Goal: Task Accomplishment & Management: Use online tool/utility

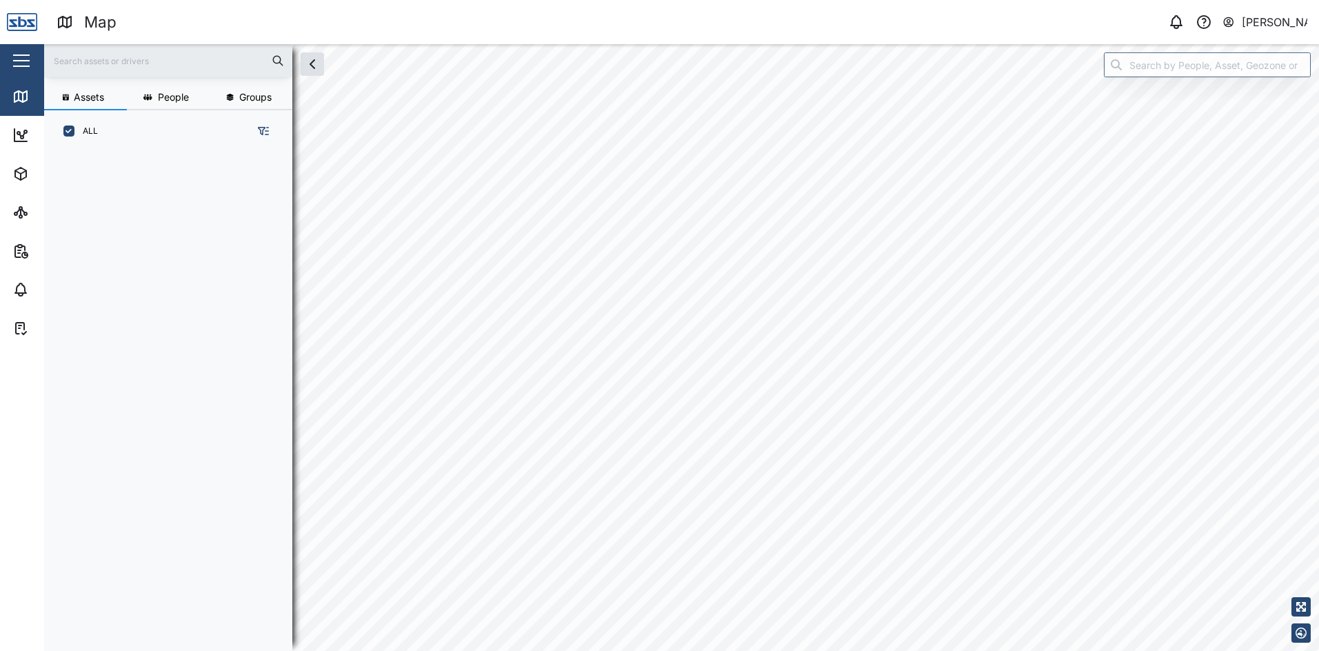
scroll to position [482, 216]
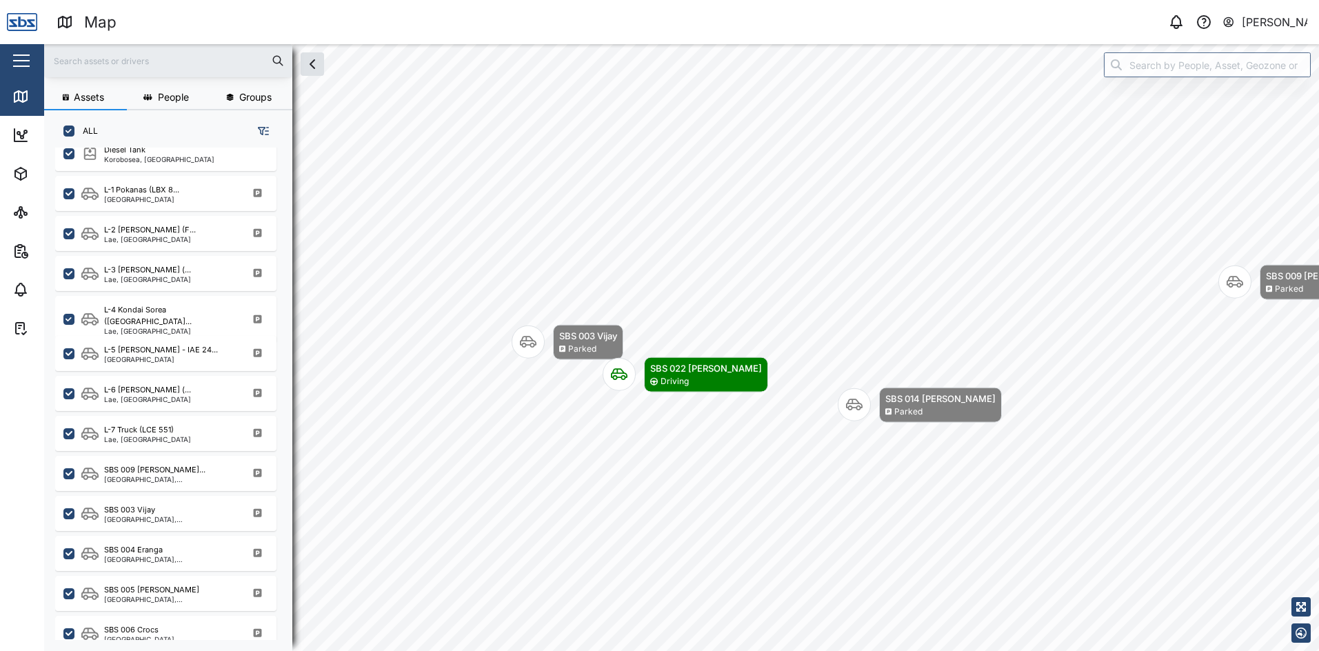
scroll to position [621, 0]
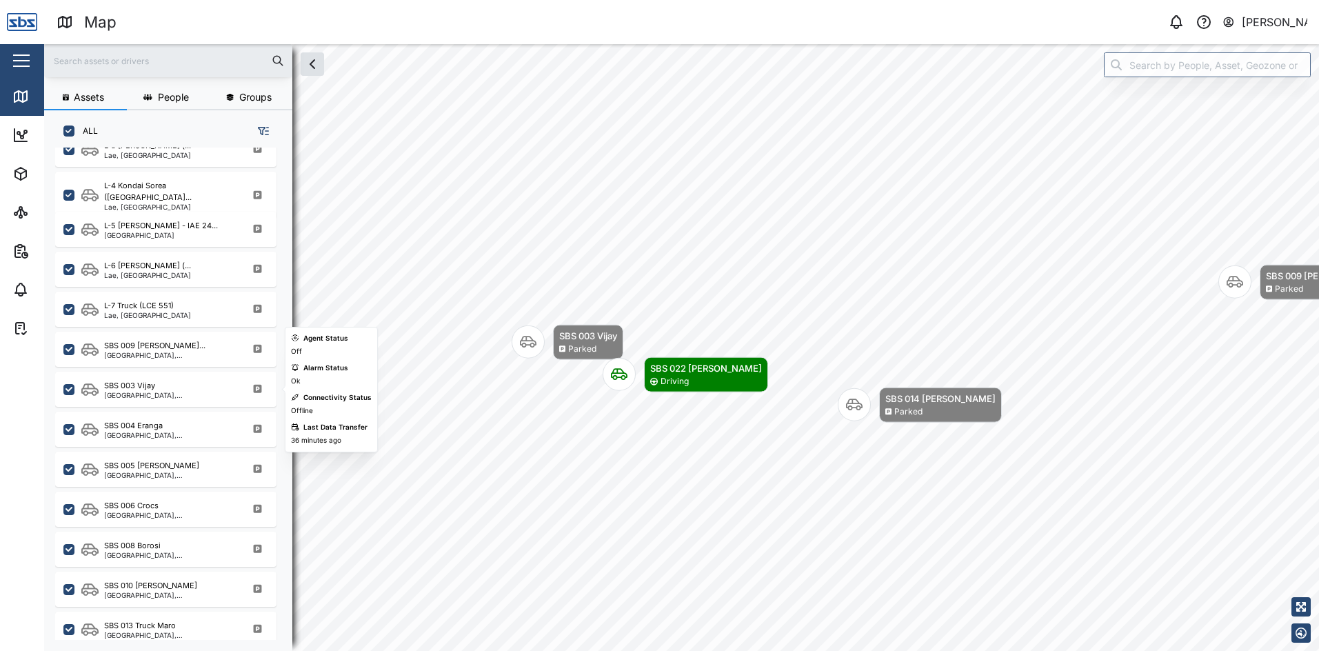
click at [134, 400] on div "SBS 003 Vijay [GEOGRAPHIC_DATA], [GEOGRAPHIC_DATA]" at bounding box center [165, 389] width 221 height 35
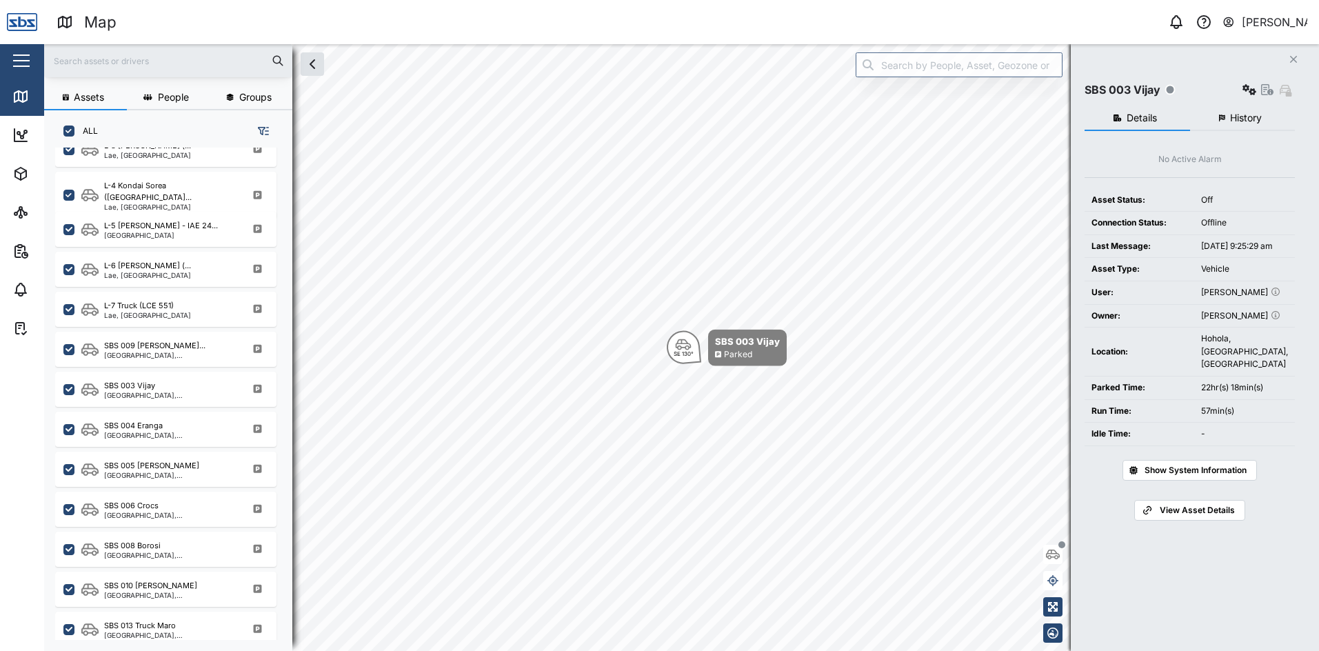
click at [1231, 113] on span "History" at bounding box center [1246, 118] width 32 height 10
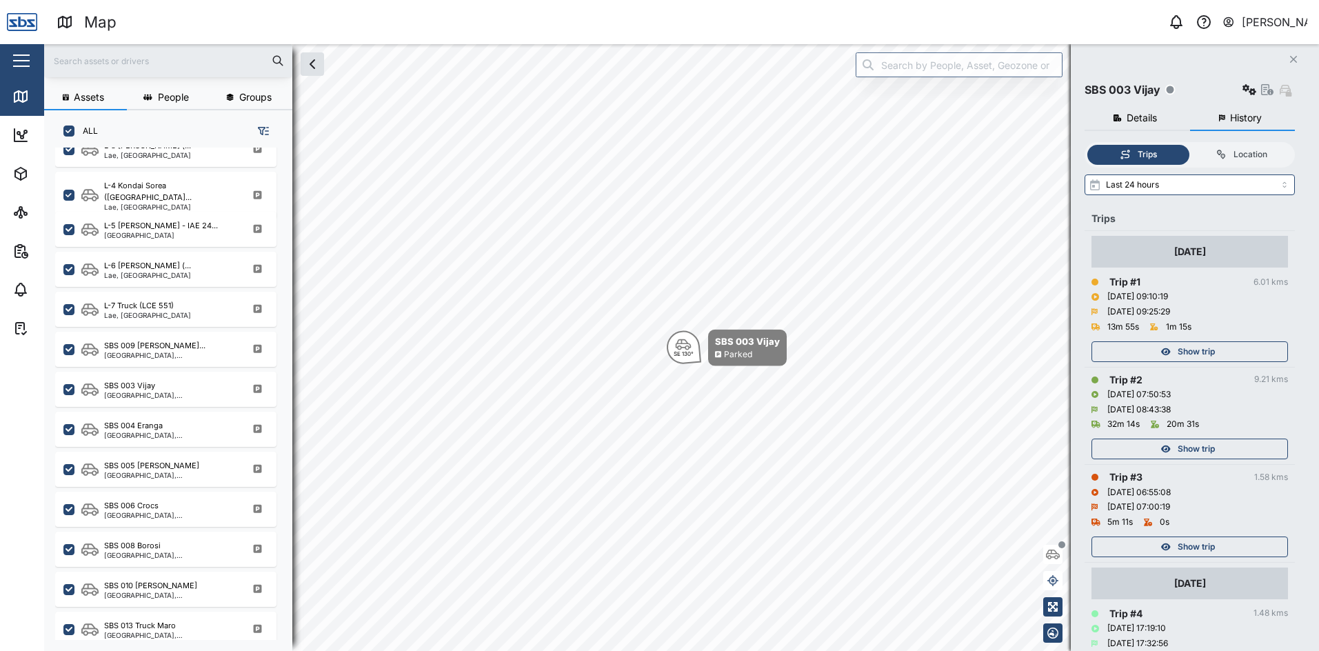
click at [1190, 346] on span "Show trip" at bounding box center [1196, 351] width 37 height 19
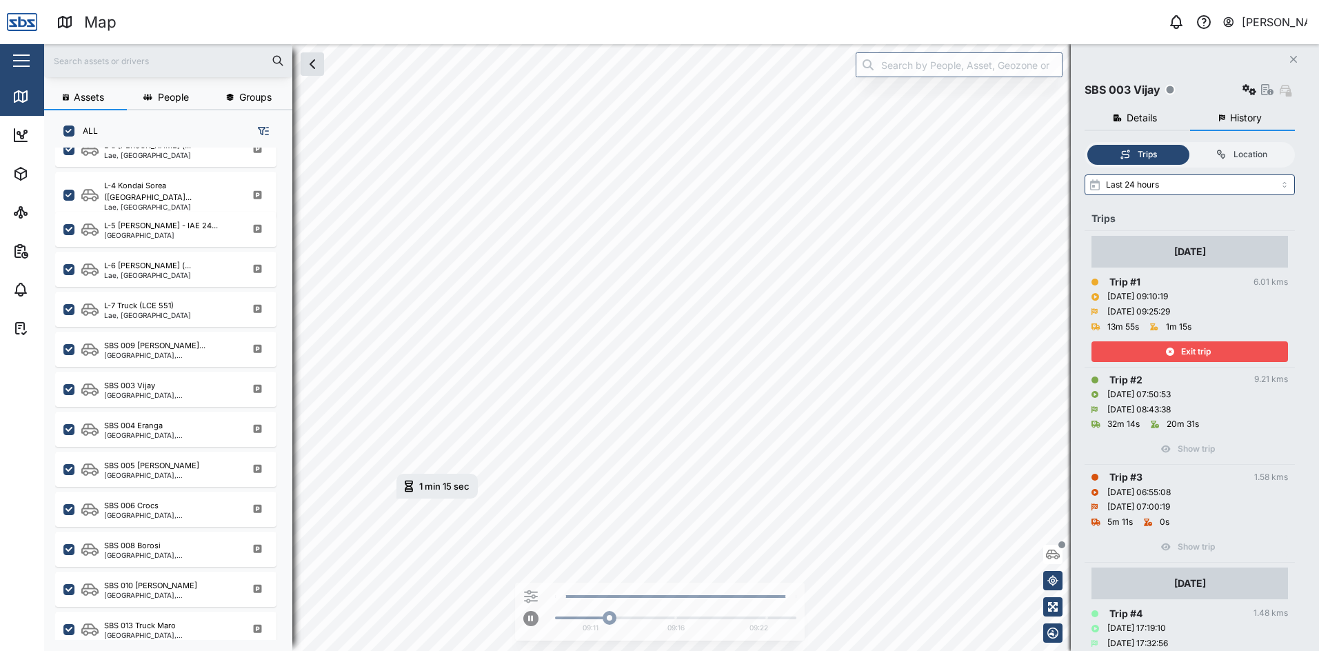
click at [1190, 346] on span "Exit trip" at bounding box center [1196, 351] width 30 height 19
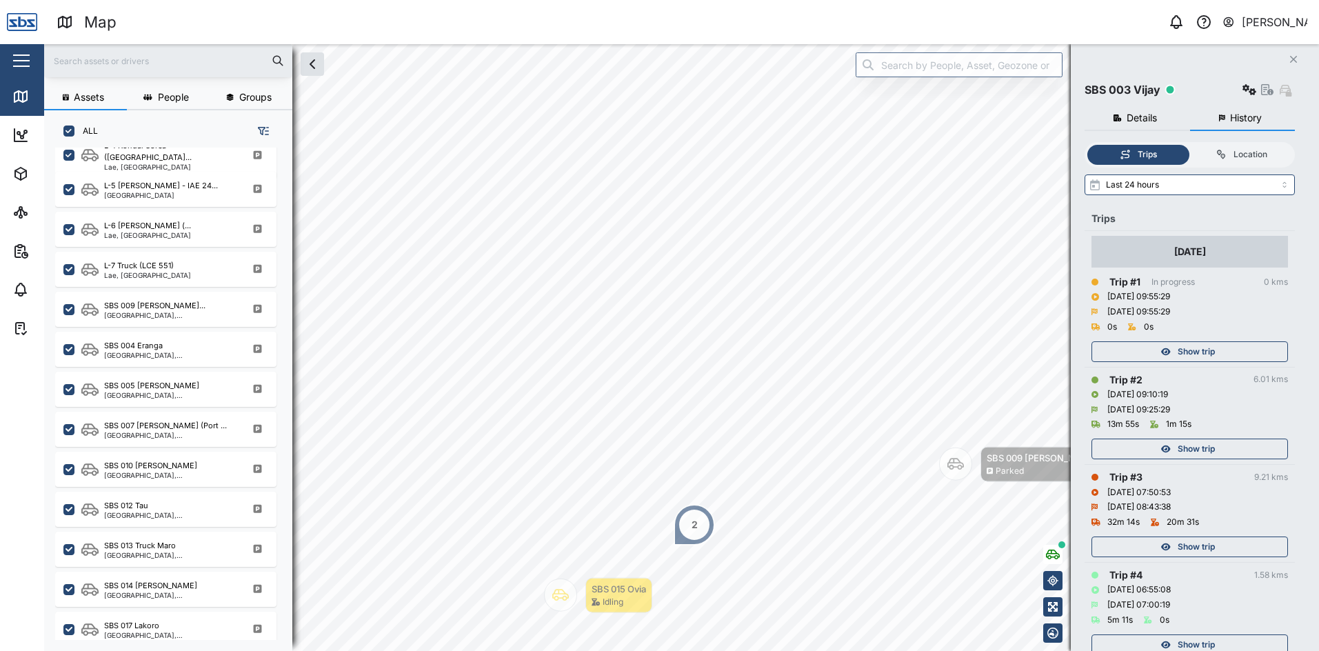
click at [1300, 61] on button "Close" at bounding box center [1293, 59] width 19 height 19
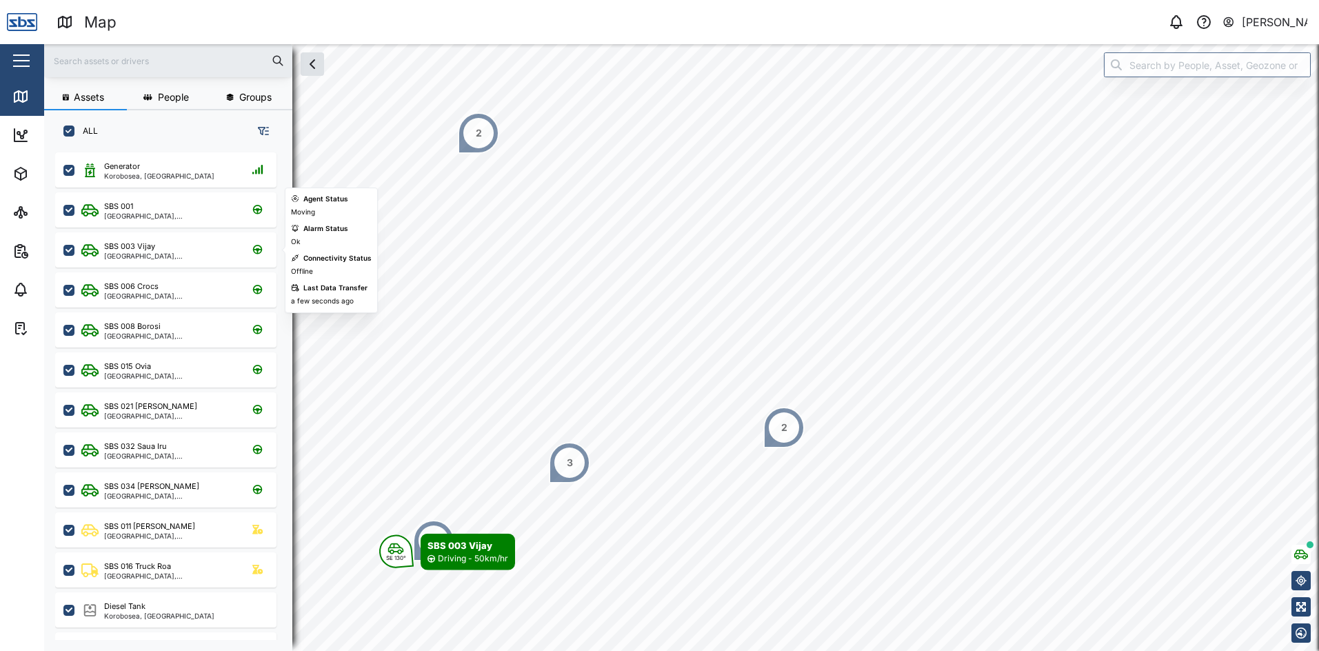
click at [174, 248] on div "SBS 003 Vijay" at bounding box center [170, 247] width 132 height 12
click at [1299, 556] on icon "button" at bounding box center [1302, 554] width 14 height 11
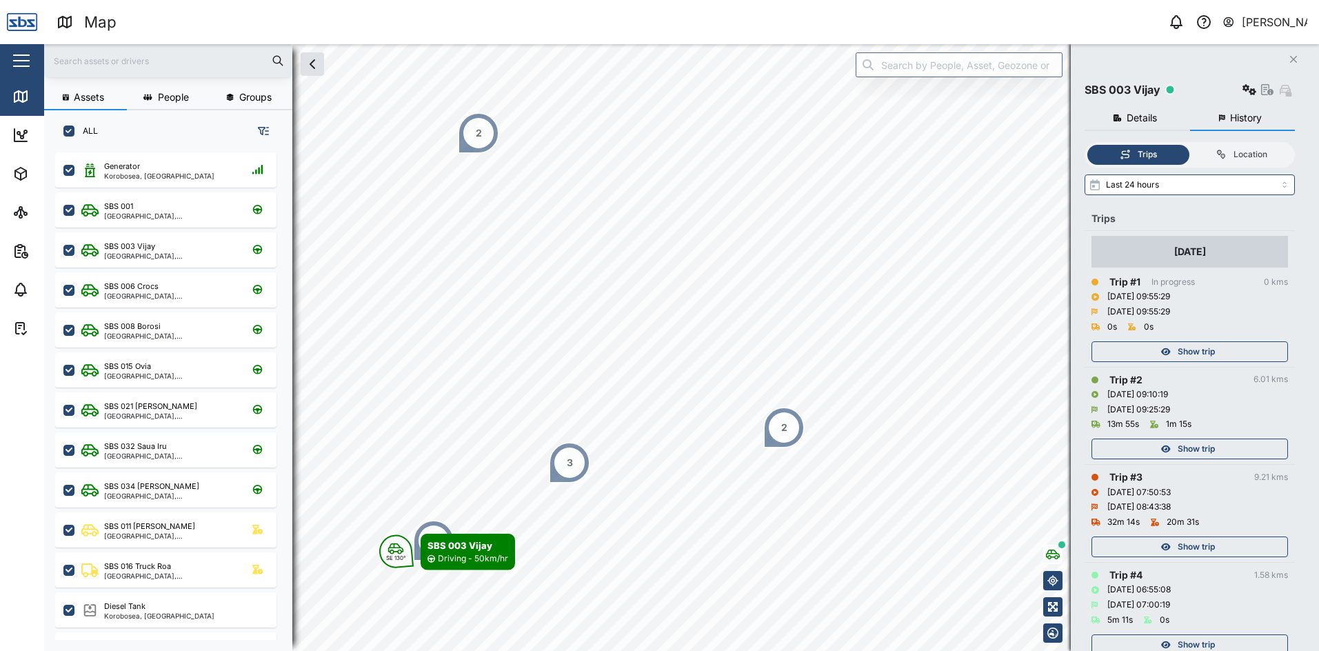
click at [1196, 446] on span "Show trip" at bounding box center [1196, 448] width 37 height 19
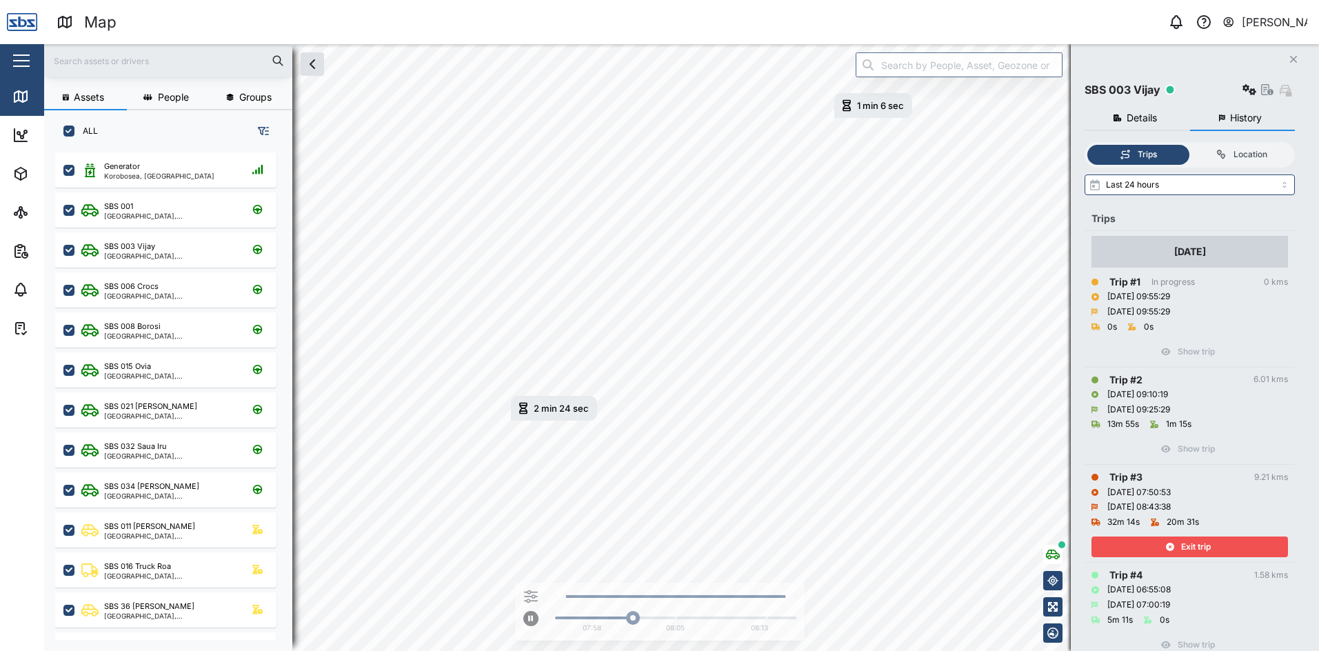
click at [1188, 543] on span "Exit trip" at bounding box center [1196, 546] width 30 height 19
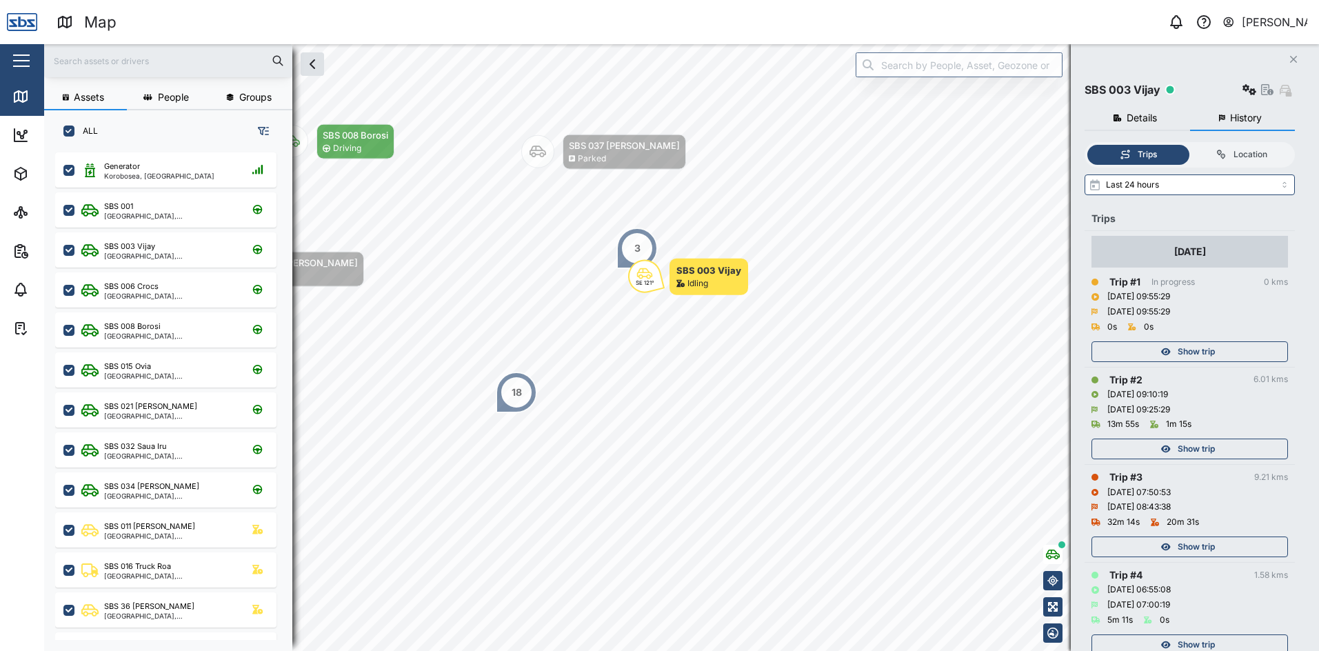
click at [1190, 451] on span "Show trip" at bounding box center [1196, 448] width 37 height 19
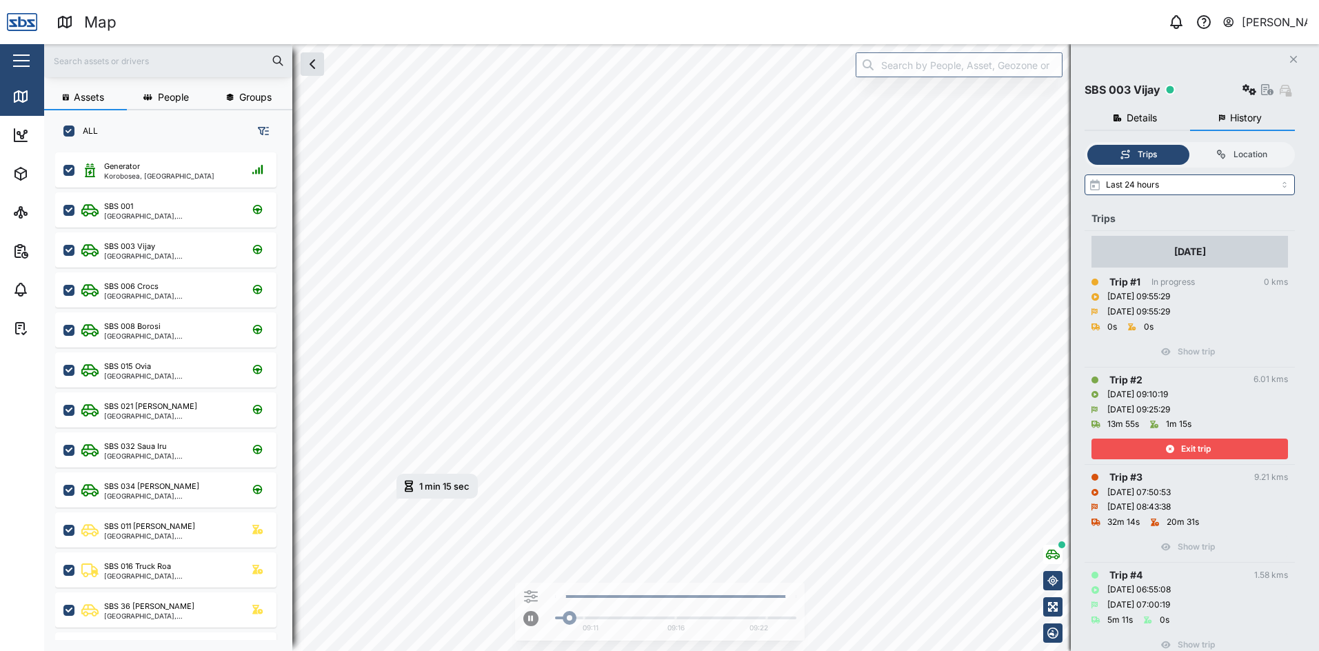
click at [1190, 451] on span "Exit trip" at bounding box center [1196, 448] width 30 height 19
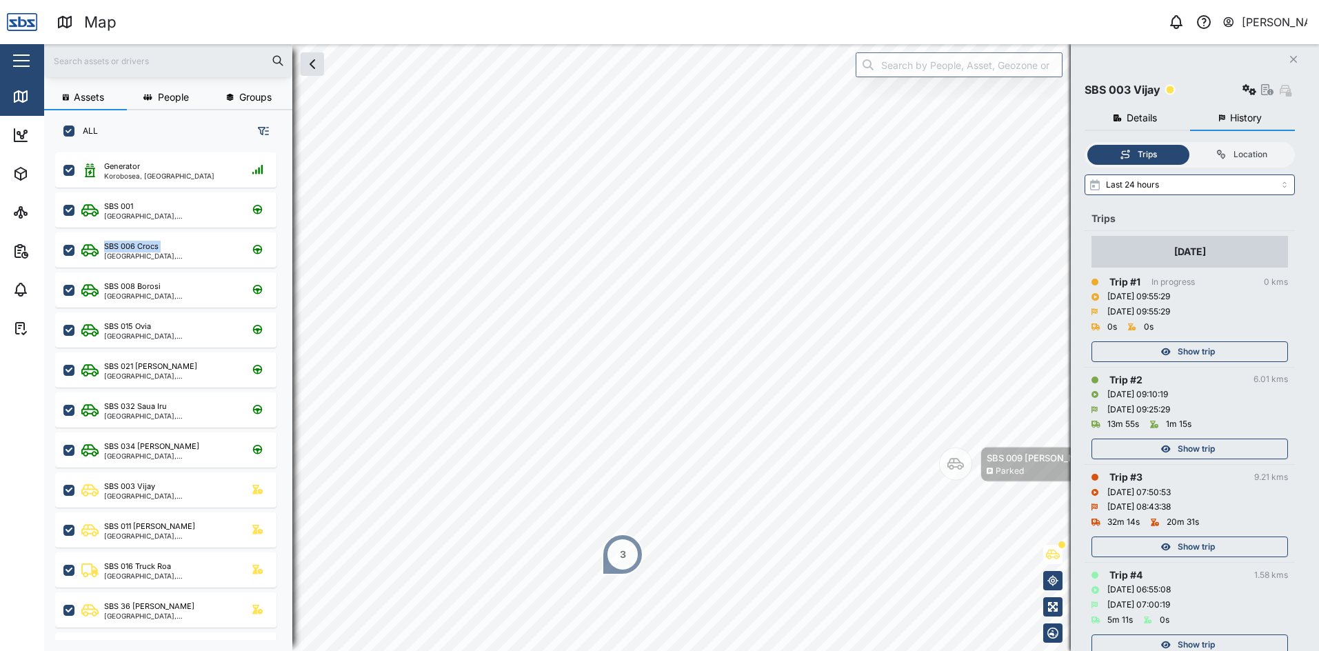
click at [1192, 352] on span "Show trip" at bounding box center [1196, 351] width 37 height 19
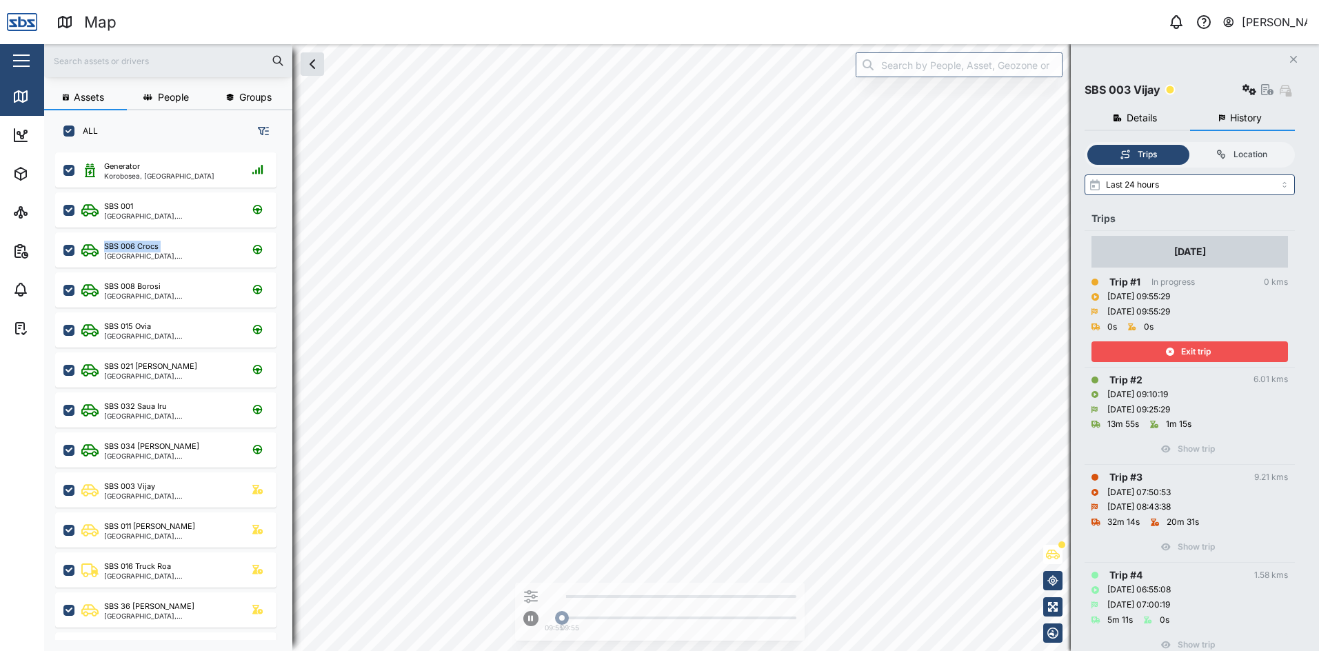
click at [1192, 352] on span "Exit trip" at bounding box center [1196, 351] width 30 height 19
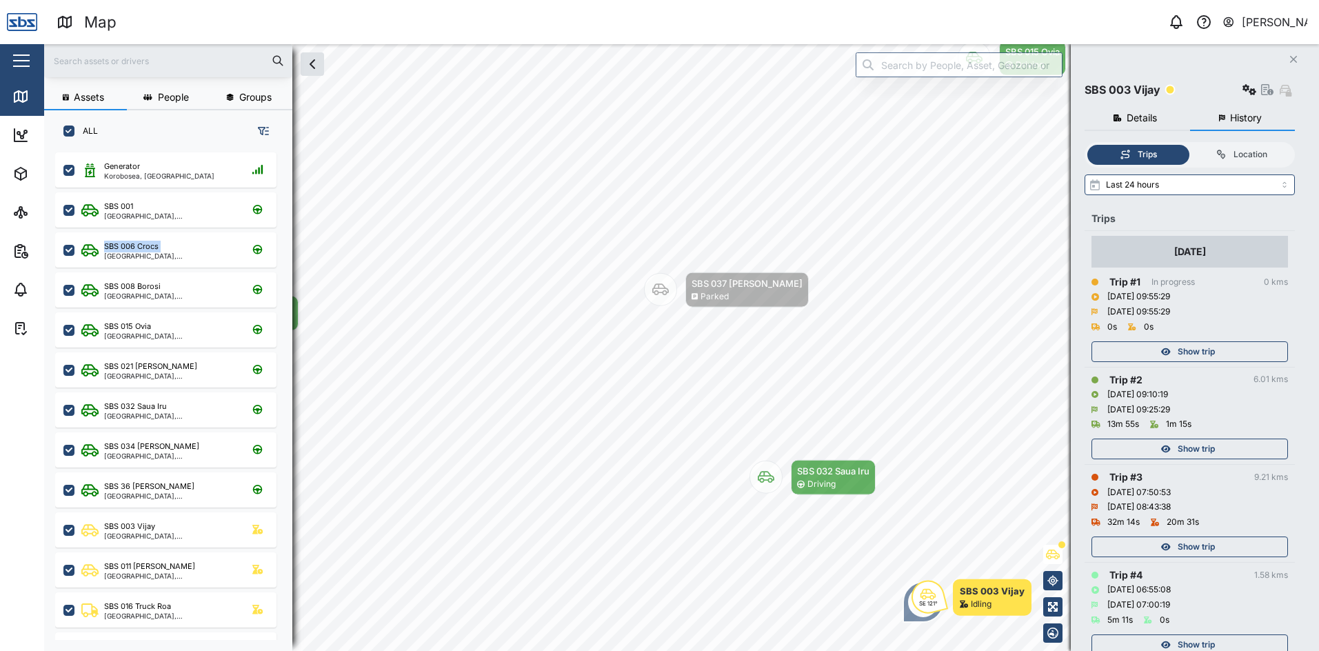
click at [1287, 63] on button "Close" at bounding box center [1293, 59] width 19 height 19
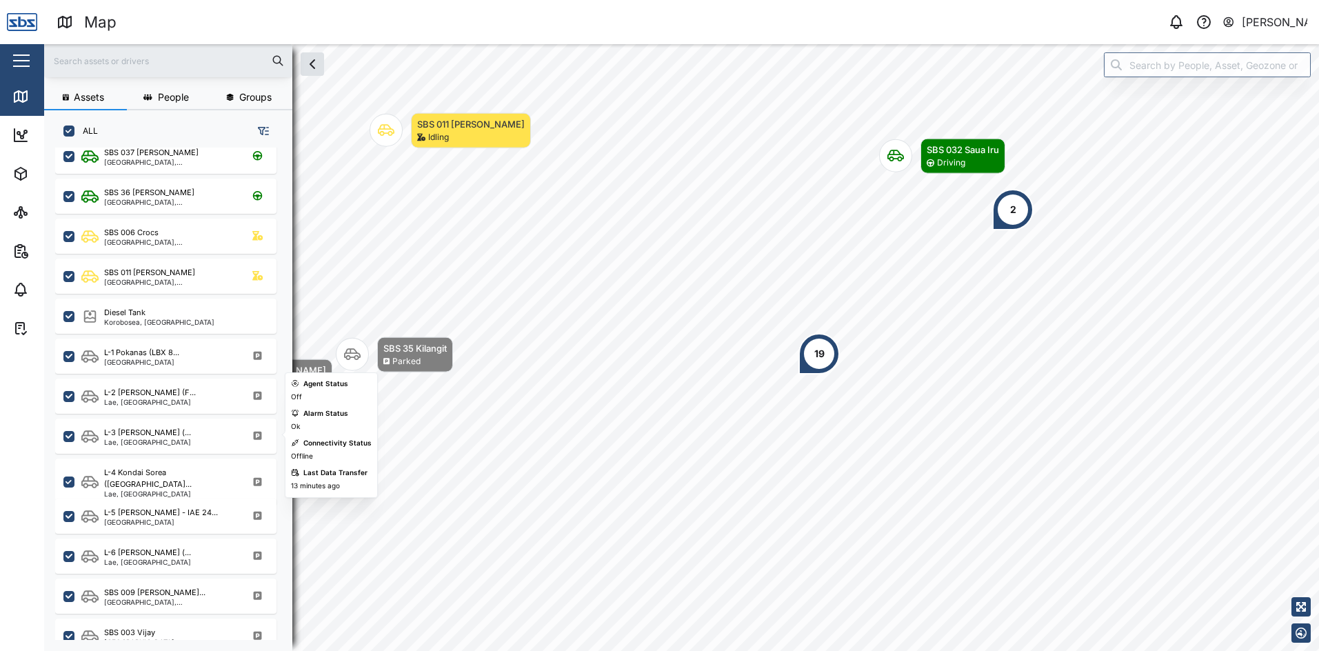
scroll to position [759, 0]
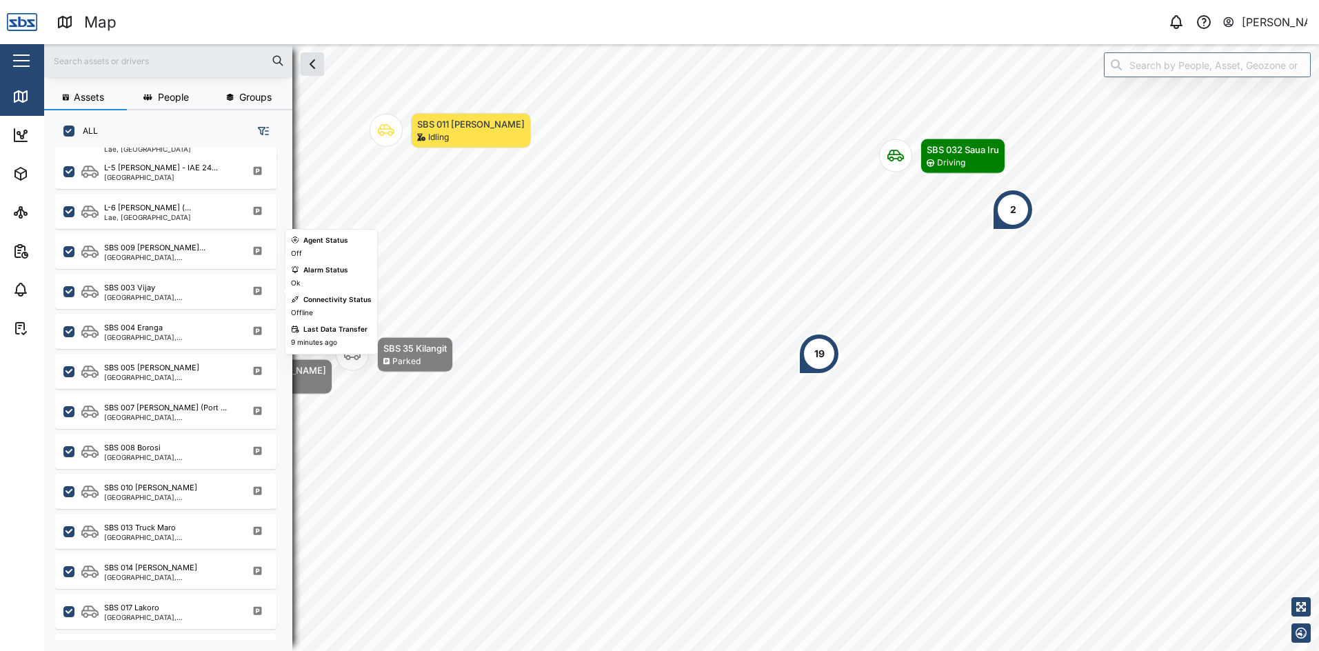
click at [161, 297] on div "[GEOGRAPHIC_DATA], [GEOGRAPHIC_DATA]" at bounding box center [170, 297] width 132 height 7
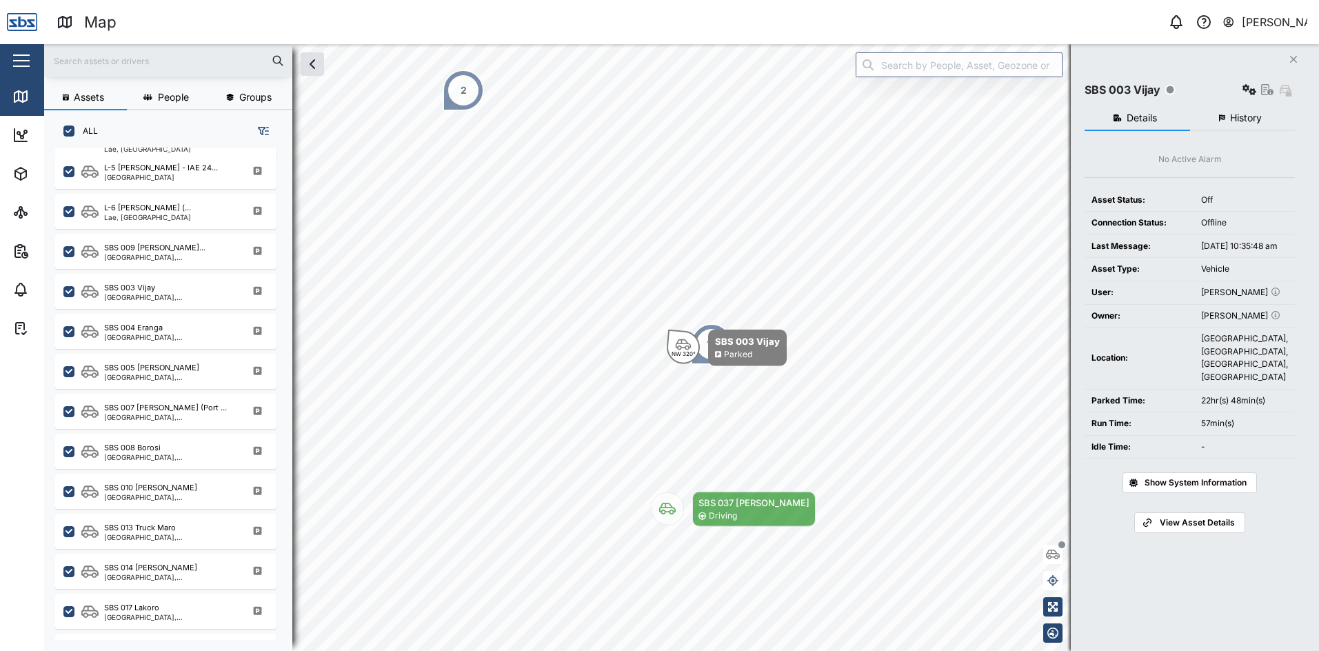
click at [1257, 118] on span "History" at bounding box center [1246, 118] width 32 height 10
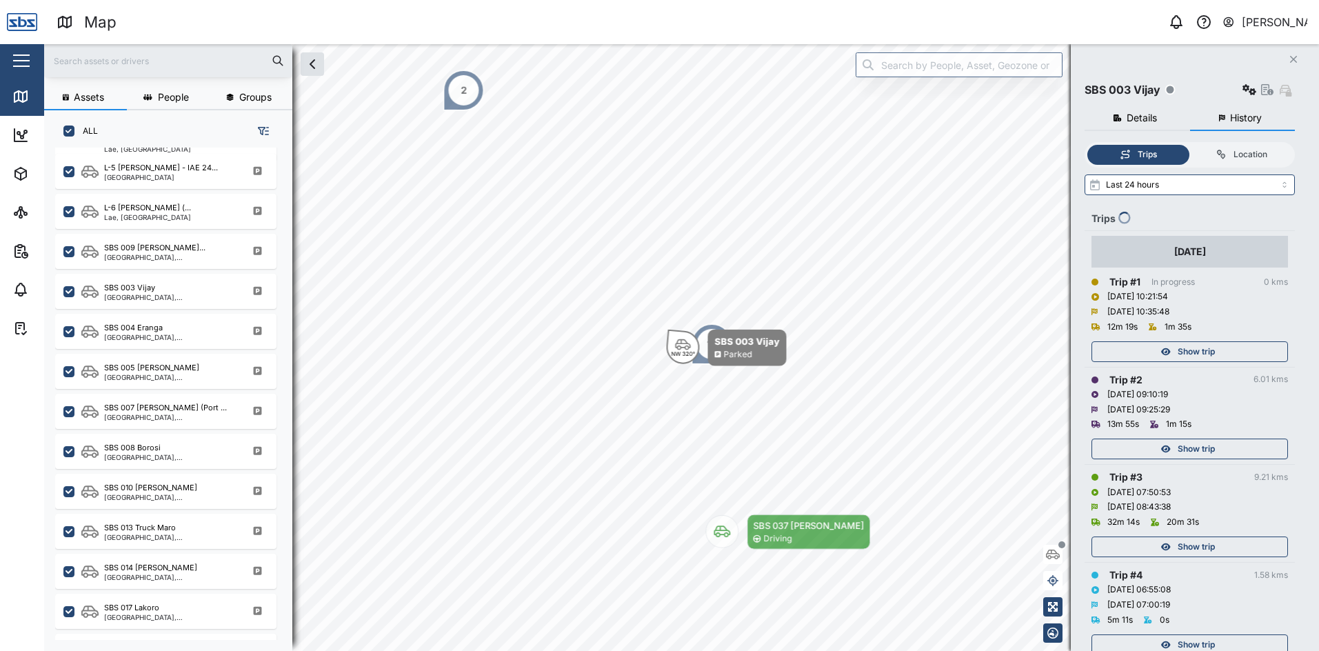
click at [1199, 350] on span "Show trip" at bounding box center [1196, 351] width 37 height 19
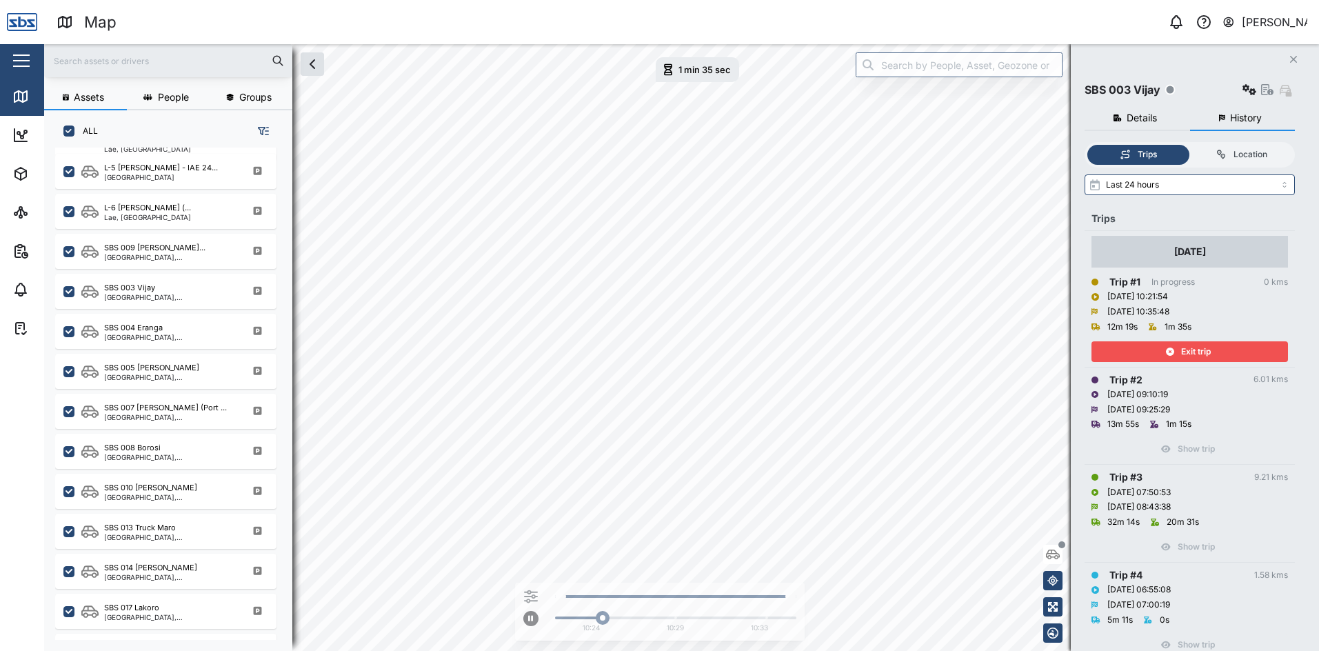
click at [1199, 350] on span "Exit trip" at bounding box center [1196, 351] width 30 height 19
